Goal: Task Accomplishment & Management: Manage account settings

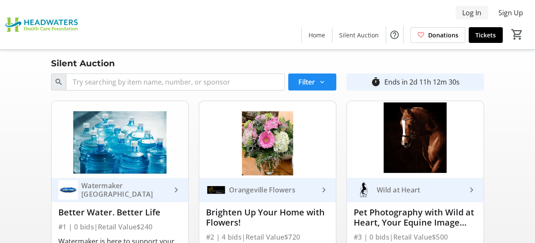
click at [479, 15] on span "Log In" at bounding box center [471, 13] width 19 height 10
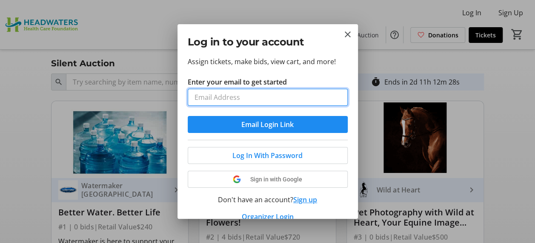
click at [237, 102] on input "Enter your email to get started" at bounding box center [268, 97] width 160 height 17
type input "[PERSON_NAME][EMAIL_ADDRESS][PERSON_NAME][PERSON_NAME][DOMAIN_NAME]"
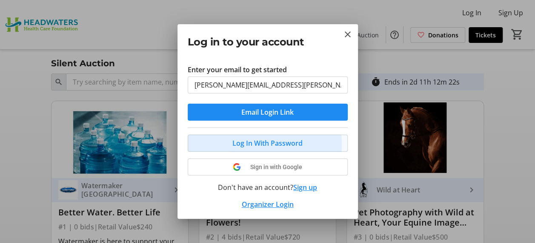
click at [232, 144] on span "Log In With Password" at bounding box center [267, 143] width 70 height 10
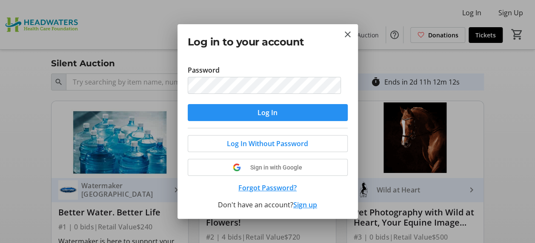
click at [262, 114] on span "Log In" at bounding box center [267, 113] width 20 height 10
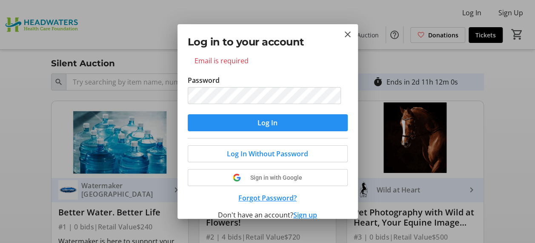
click at [244, 119] on span "submit" at bounding box center [268, 123] width 160 height 20
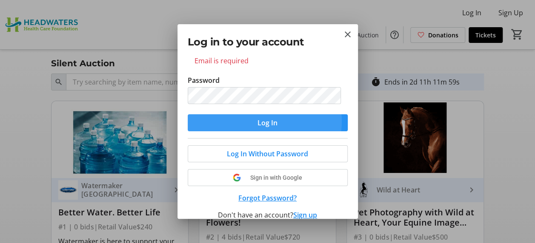
click at [257, 121] on span "Log In" at bounding box center [267, 123] width 20 height 10
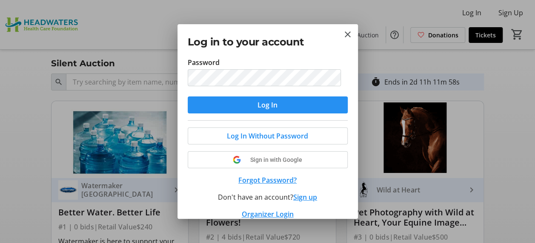
scroll to position [78, 0]
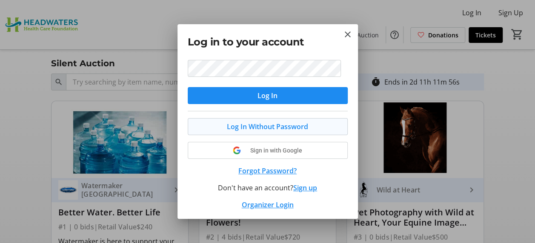
click at [276, 129] on span "Log In Without Password" at bounding box center [267, 127] width 81 height 10
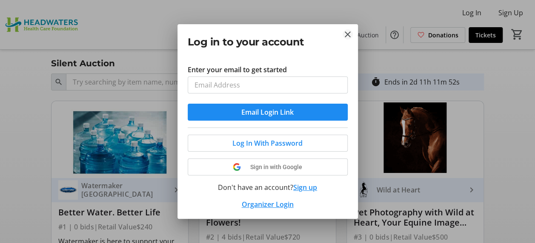
click at [350, 34] on mat-icon "Close" at bounding box center [347, 34] width 10 height 10
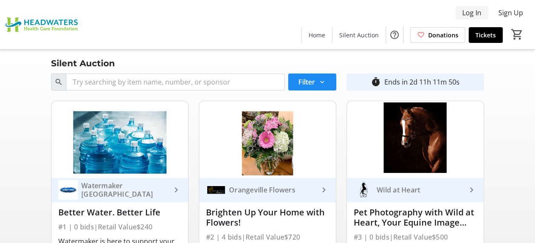
click at [474, 15] on span "Log In" at bounding box center [471, 13] width 19 height 10
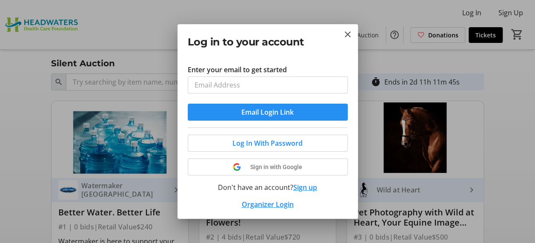
click at [252, 117] on span "Email Login Link" at bounding box center [267, 112] width 52 height 10
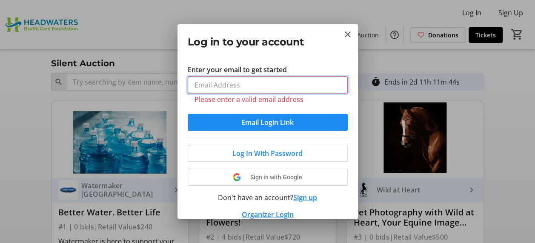
click at [209, 88] on input "Enter your email to get started" at bounding box center [268, 85] width 160 height 17
type input "[PERSON_NAME][EMAIL_ADDRESS][PERSON_NAME][PERSON_NAME][DOMAIN_NAME]"
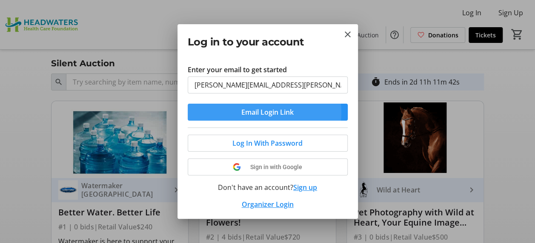
click at [251, 112] on span "Email Login Link" at bounding box center [267, 112] width 52 height 10
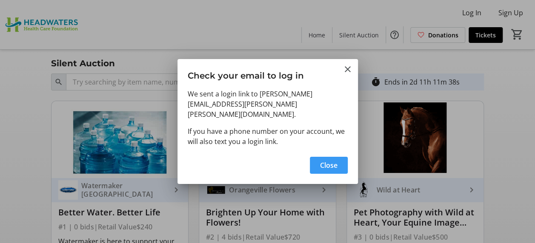
click at [325, 160] on span "Close" at bounding box center [328, 165] width 17 height 10
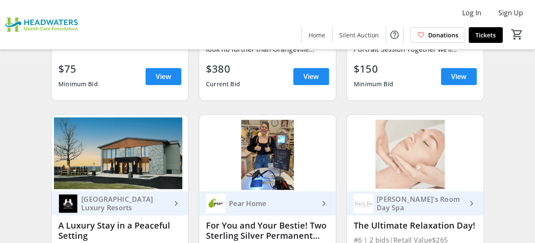
scroll to position [298, 0]
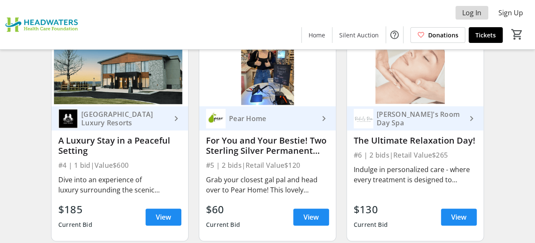
click at [470, 16] on span "Log In" at bounding box center [471, 13] width 19 height 10
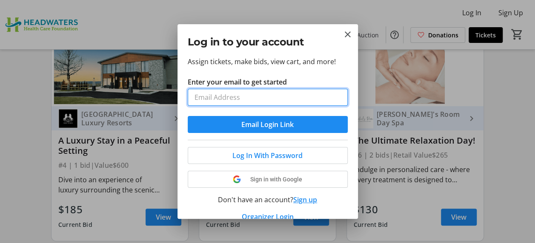
click at [220, 96] on input "Enter your email to get started" at bounding box center [268, 97] width 160 height 17
type input "[PERSON_NAME][EMAIL_ADDRESS][PERSON_NAME][PERSON_NAME][DOMAIN_NAME]"
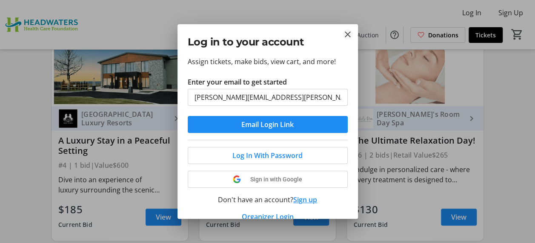
click at [346, 37] on mat-icon "Close" at bounding box center [347, 34] width 10 height 10
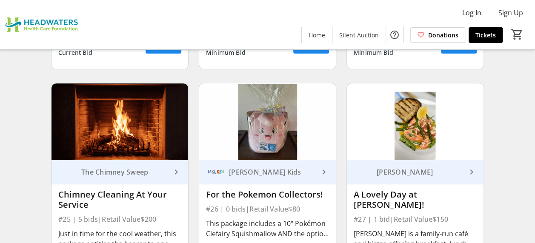
scroll to position [1829, 0]
